Goal: Obtain resource: Download file/media

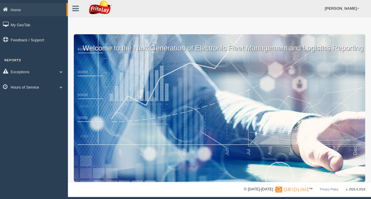
click at [25, 88] on link "Hours of Service" at bounding box center [34, 86] width 68 height 13
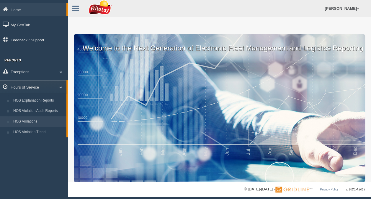
click at [29, 123] on link "HOS Violations" at bounding box center [39, 121] width 56 height 11
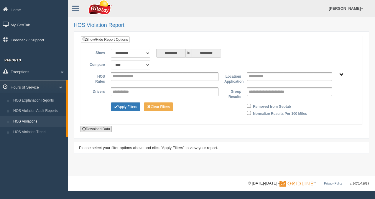
click at [92, 129] on button "Download Data" at bounding box center [96, 129] width 31 height 6
